Goal: Transaction & Acquisition: Purchase product/service

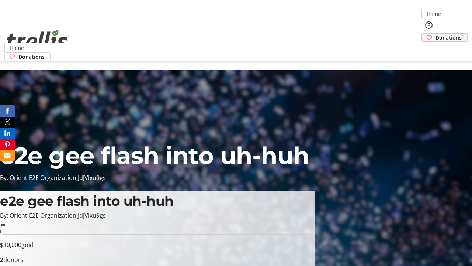
click at [436, 34] on span "Donations" at bounding box center [449, 38] width 26 height 8
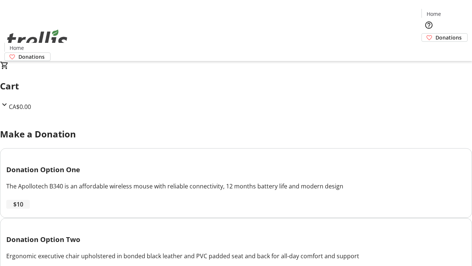
click at [23, 209] on span "$10" at bounding box center [18, 204] width 10 height 9
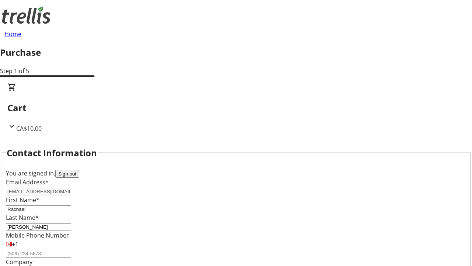
select select "CA"
select select "BC"
type input "Kelowna"
type input "V1Y 0C2"
